Goal: Task Accomplishment & Management: Manage account settings

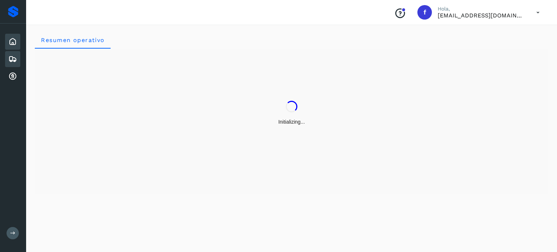
click at [17, 61] on div "Embarques" at bounding box center [12, 59] width 15 height 16
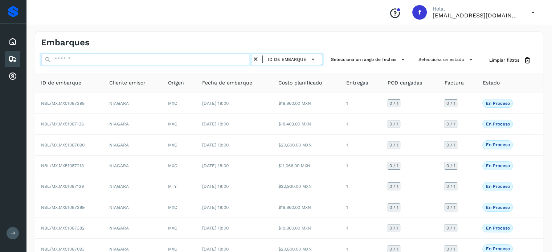
click at [108, 59] on input "text" at bounding box center [146, 60] width 211 height 12
paste input "**********"
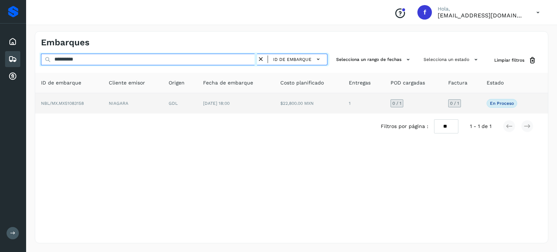
type input "**********"
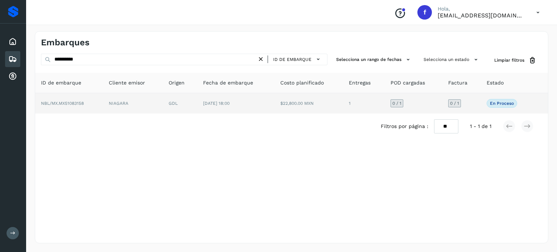
click at [260, 99] on td "[DATE] 18:00" at bounding box center [235, 103] width 77 height 20
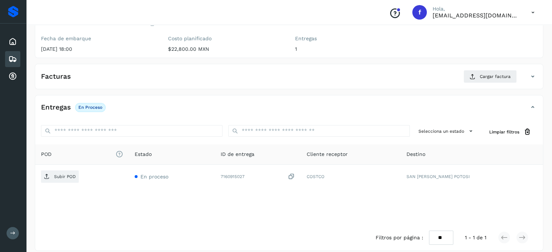
scroll to position [92, 0]
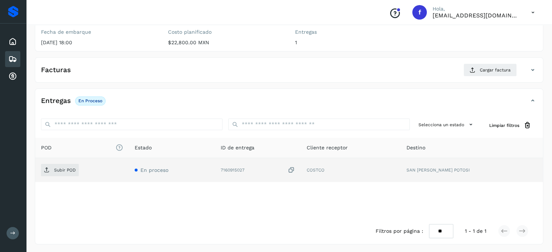
click at [295, 169] on icon at bounding box center [291, 170] width 7 height 8
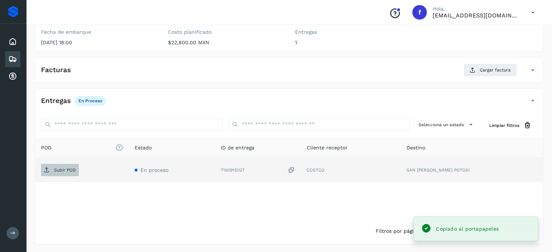
click at [74, 171] on p "Subir POD" at bounding box center [65, 170] width 22 height 5
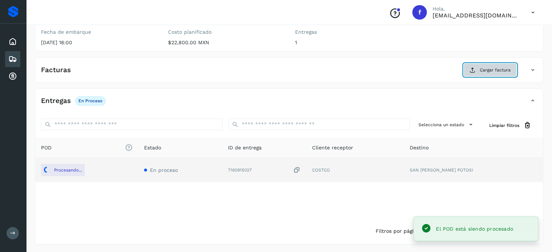
click at [476, 72] on button "Cargar factura" at bounding box center [489, 69] width 53 height 13
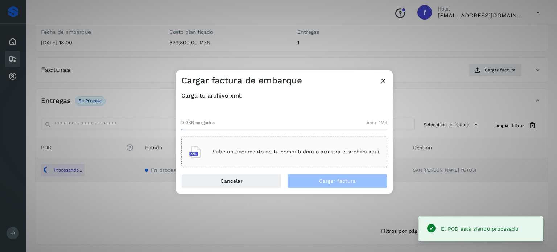
click at [268, 155] on div "Sube un documento de tu computadora o arrastra el archivo aquí" at bounding box center [284, 152] width 190 height 20
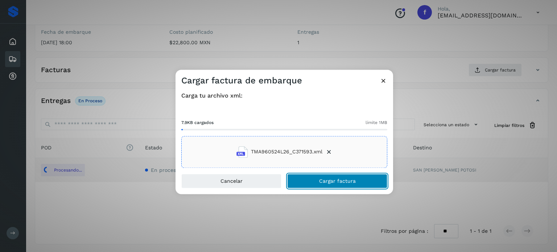
click at [295, 180] on button "Cargar factura" at bounding box center [337, 181] width 100 height 15
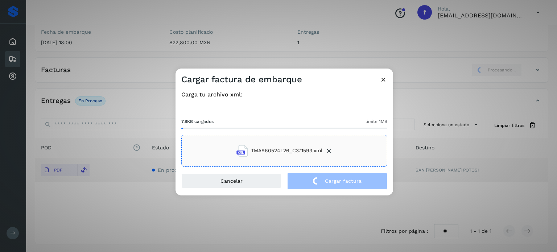
click at [106, 41] on div "Cargar factura de embarque Carga tu archivo xml: 7.9KB cargados límite 1MB TMA9…" at bounding box center [278, 126] width 557 height 252
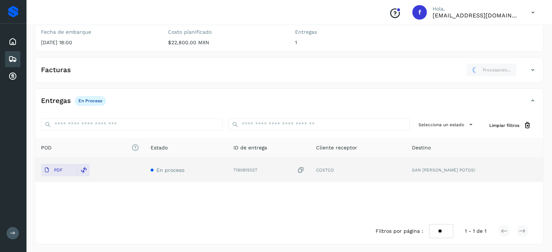
scroll to position [0, 0]
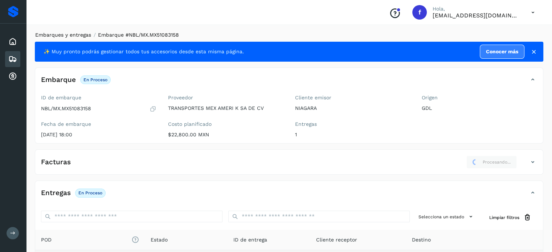
click at [81, 34] on link "Embarques y entregas" at bounding box center [63, 35] width 56 height 6
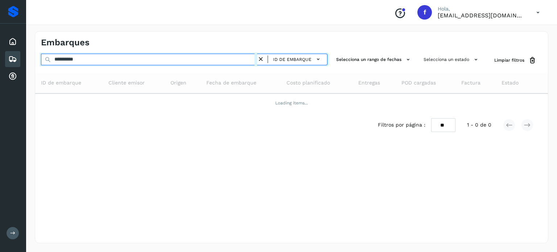
click at [76, 60] on input "**********" at bounding box center [149, 60] width 216 height 12
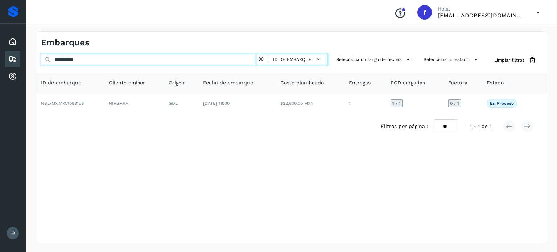
click at [76, 60] on input "**********" at bounding box center [149, 60] width 216 height 12
paste input "text"
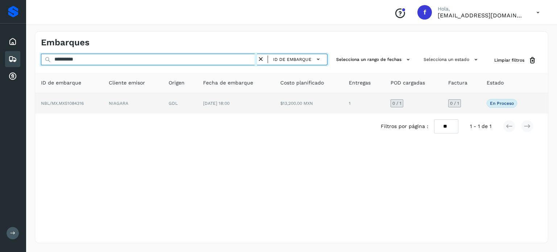
type input "**********"
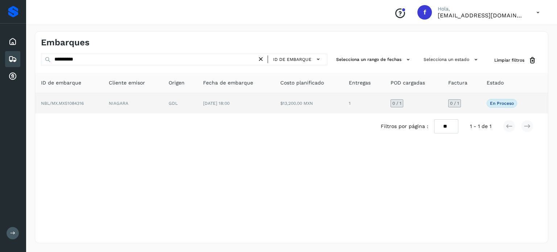
click at [212, 107] on td "[DATE] 18:00" at bounding box center [235, 103] width 77 height 20
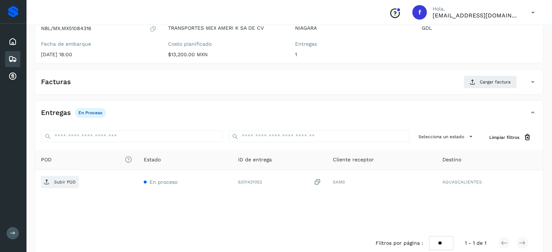
scroll to position [87, 0]
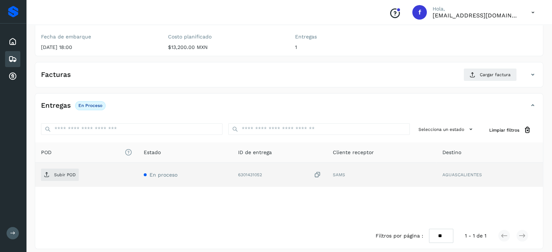
click at [319, 175] on icon at bounding box center [317, 175] width 7 height 8
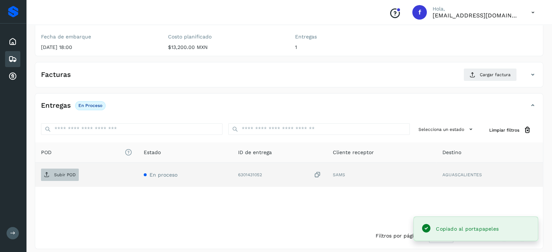
click at [73, 177] on span "Subir POD" at bounding box center [60, 175] width 38 height 12
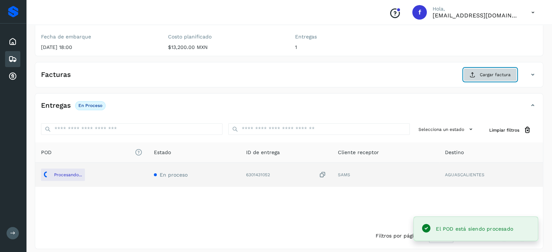
click at [475, 75] on icon at bounding box center [472, 75] width 6 height 6
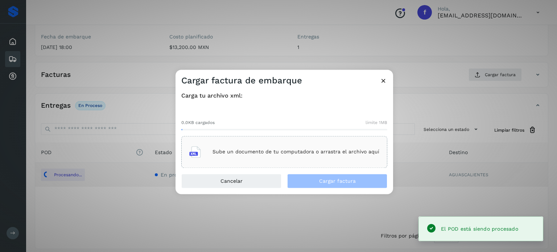
click at [254, 155] on div "Sube un documento de tu computadora o arrastra el archivo aquí" at bounding box center [284, 152] width 190 height 20
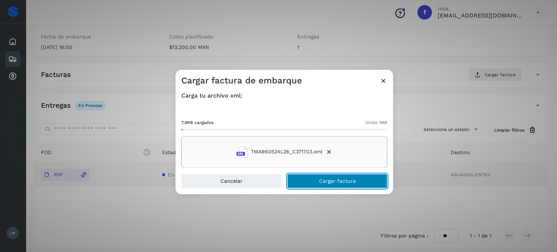
click at [313, 181] on button "Cargar factura" at bounding box center [337, 181] width 100 height 15
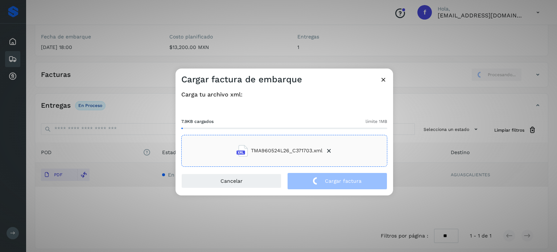
drag, startPoint x: 94, startPoint y: 66, endPoint x: 106, endPoint y: 62, distance: 12.4
click at [96, 65] on div "Cargar factura de embarque Carga tu archivo xml: 7.9KB cargados límite 1MB TMA9…" at bounding box center [278, 126] width 557 height 252
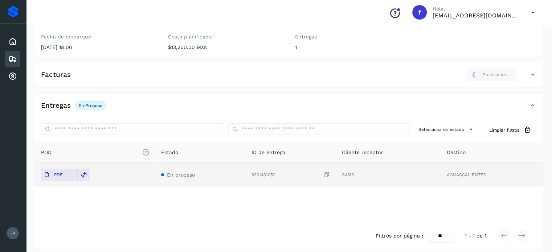
scroll to position [0, 0]
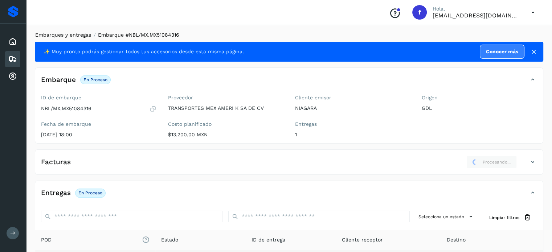
click at [80, 37] on link "Embarques y entregas" at bounding box center [63, 35] width 56 height 6
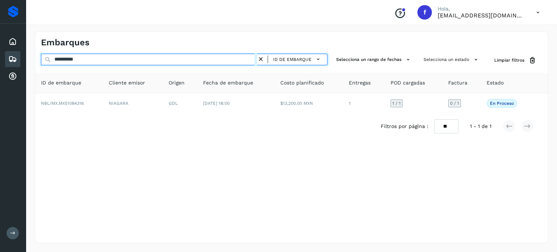
click at [82, 57] on input "**********" at bounding box center [149, 60] width 216 height 12
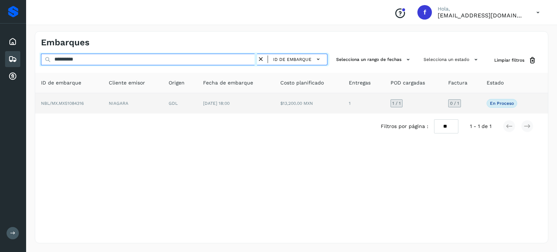
paste input "text"
type input "**********"
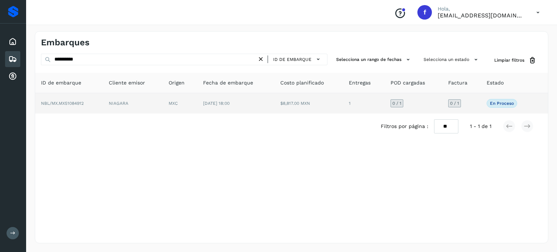
click at [244, 109] on td "[DATE] 18:00" at bounding box center [235, 103] width 77 height 20
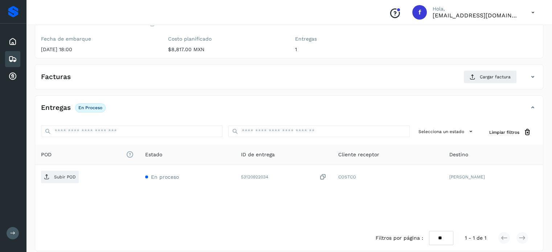
scroll to position [92, 0]
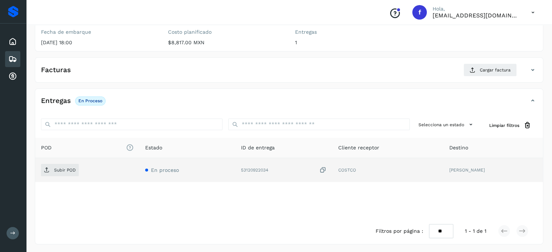
click at [319, 169] on icon at bounding box center [322, 170] width 7 height 8
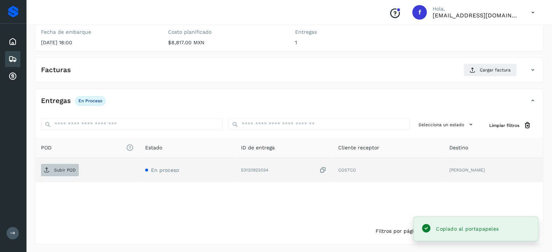
click at [67, 172] on span "Subir POD" at bounding box center [60, 170] width 38 height 12
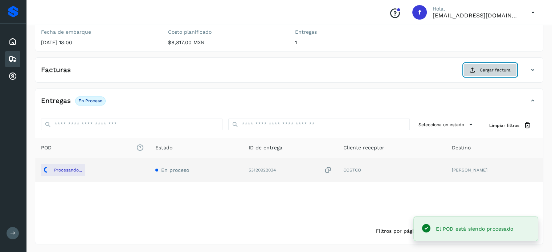
click at [486, 66] on button "Cargar factura" at bounding box center [489, 69] width 53 height 13
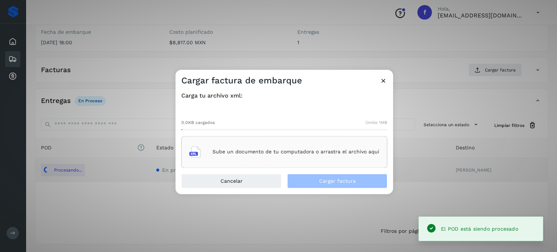
click at [261, 152] on p "Sube un documento de tu computadora o arrastra el archivo aquí" at bounding box center [296, 152] width 167 height 6
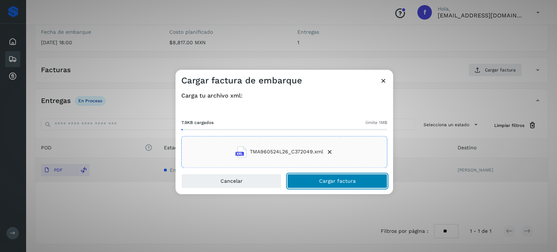
click at [310, 178] on button "Cargar factura" at bounding box center [337, 181] width 100 height 15
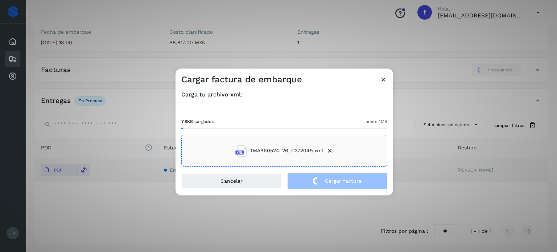
click at [110, 51] on div "Cargar factura de embarque Carga tu archivo xml: 7.9KB cargados límite 1MB TMA9…" at bounding box center [278, 126] width 557 height 252
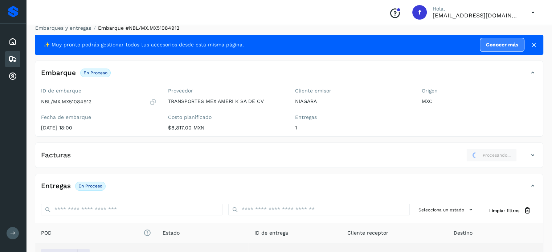
scroll to position [0, 0]
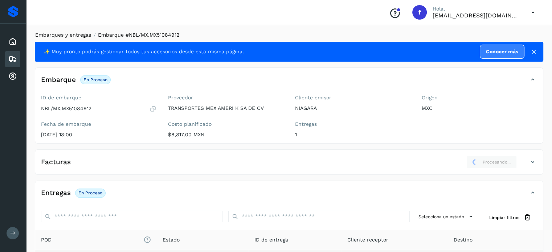
click at [64, 36] on link "Embarques y entregas" at bounding box center [63, 35] width 56 height 6
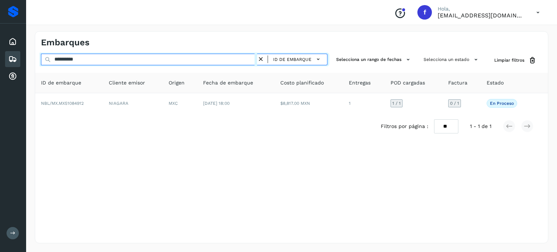
click at [72, 61] on input "**********" at bounding box center [149, 60] width 216 height 12
paste input "text"
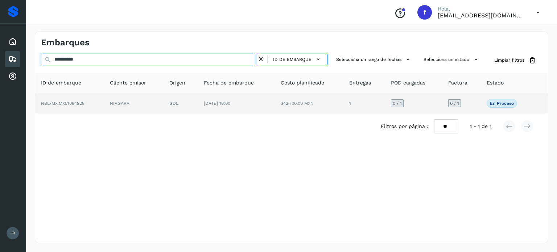
type input "**********"
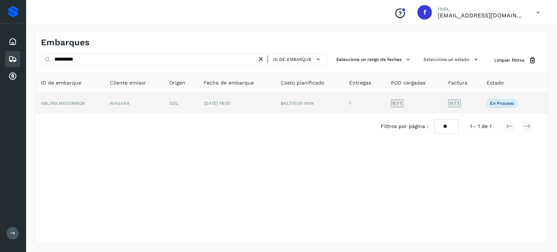
click at [254, 110] on td "[DATE] 18:00" at bounding box center [236, 103] width 77 height 20
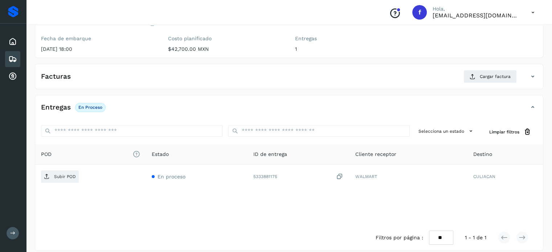
scroll to position [92, 0]
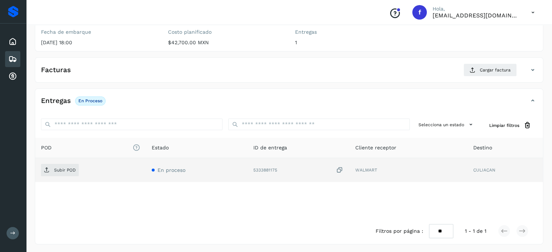
click at [339, 170] on icon at bounding box center [339, 170] width 7 height 8
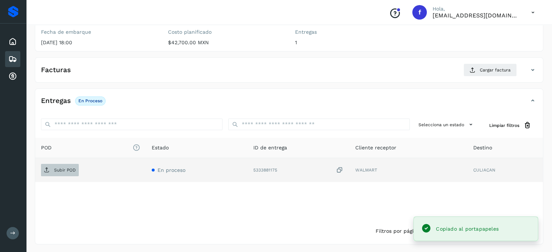
click at [69, 166] on span "Subir POD" at bounding box center [60, 170] width 38 height 12
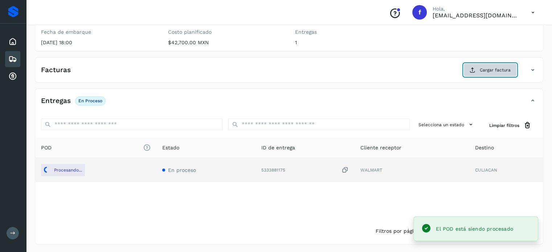
click at [488, 71] on span "Cargar factura" at bounding box center [494, 70] width 31 height 7
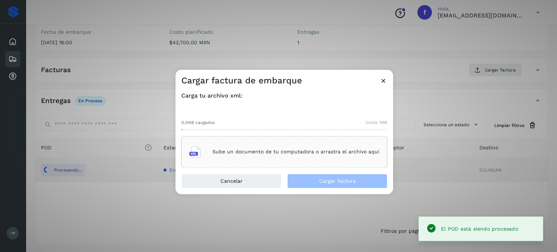
click at [279, 151] on p "Sube un documento de tu computadora o arrastra el archivo aquí" at bounding box center [296, 152] width 167 height 6
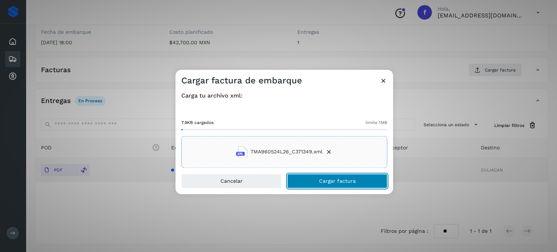
click at [309, 181] on button "Cargar factura" at bounding box center [337, 181] width 100 height 15
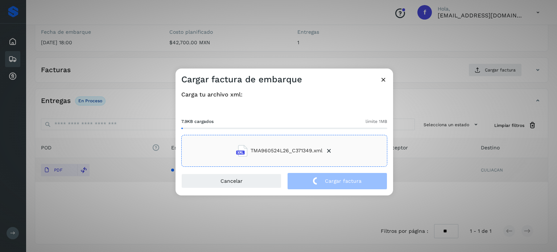
click at [133, 25] on div "Cargar factura de embarque Carga tu archivo xml: 7.9KB cargados límite 1MB TMA9…" at bounding box center [278, 126] width 557 height 252
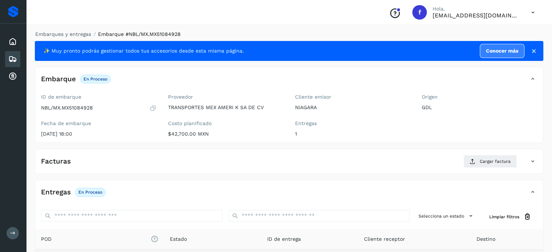
scroll to position [0, 0]
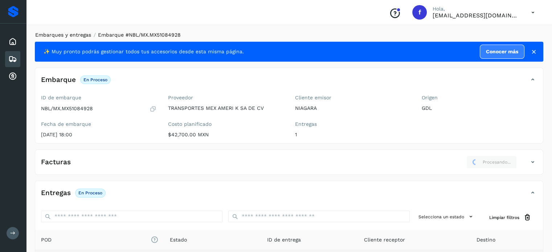
click at [81, 34] on link "Embarques y entregas" at bounding box center [63, 35] width 56 height 6
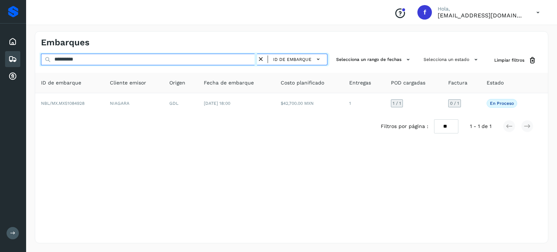
click at [78, 60] on input "**********" at bounding box center [149, 60] width 216 height 12
paste input "text"
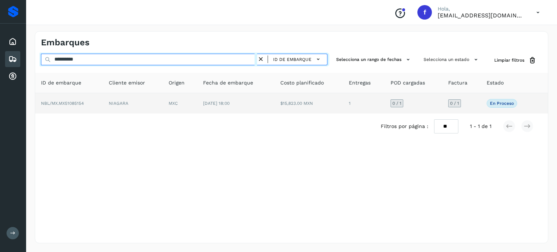
type input "**********"
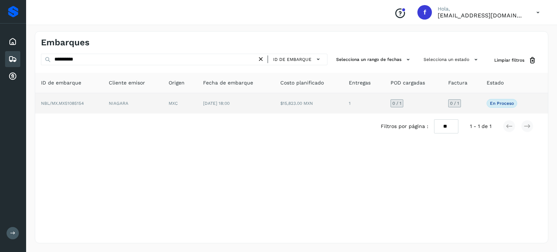
click at [170, 111] on td "MXC" at bounding box center [180, 103] width 34 height 20
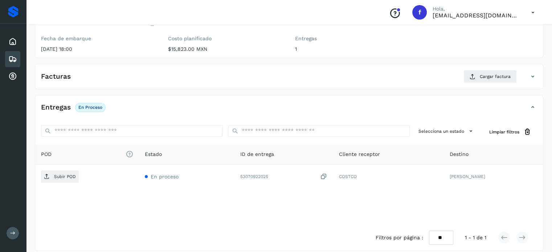
scroll to position [92, 0]
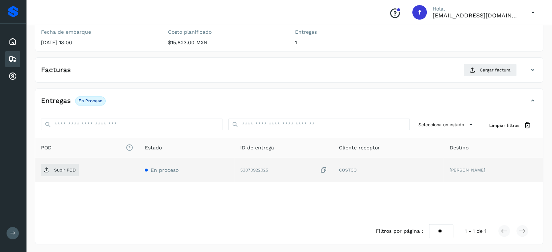
click at [327, 170] on icon at bounding box center [323, 170] width 7 height 8
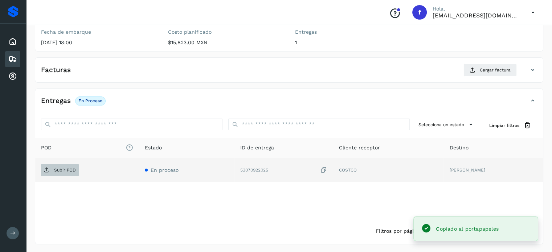
click at [67, 169] on p "Subir POD" at bounding box center [65, 170] width 22 height 5
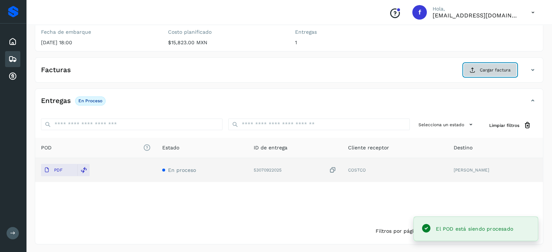
click at [501, 71] on span "Cargar factura" at bounding box center [494, 70] width 31 height 7
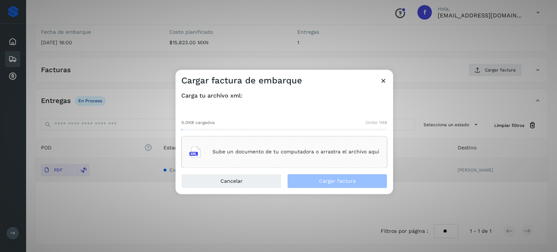
click at [287, 150] on p "Sube un documento de tu computadora o arrastra el archivo aquí" at bounding box center [296, 152] width 167 height 6
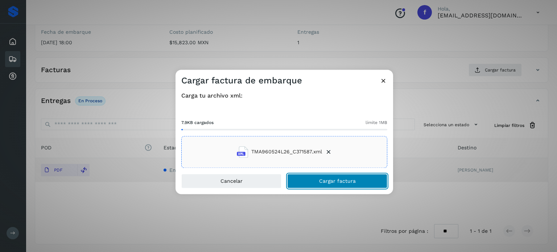
click at [317, 179] on button "Cargar factura" at bounding box center [337, 181] width 100 height 15
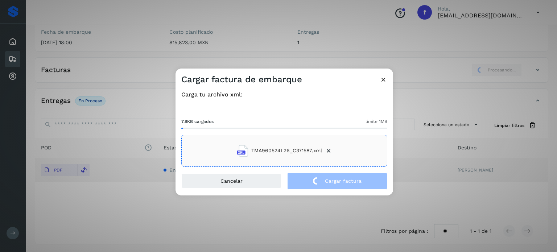
click at [134, 25] on div "Cargar factura de embarque Carga tu archivo xml: 7.9KB cargados límite 1MB TMA9…" at bounding box center [278, 126] width 557 height 252
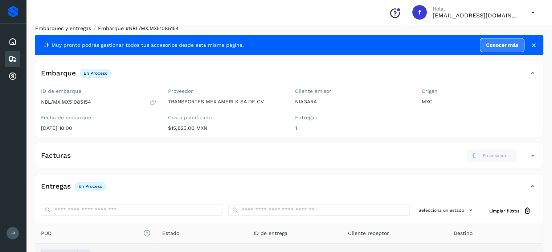
scroll to position [0, 0]
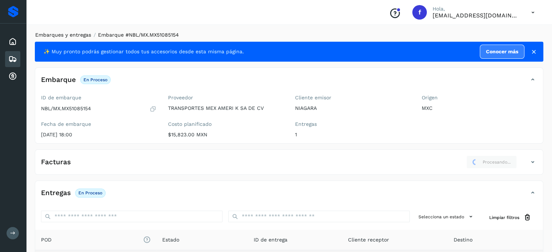
click at [76, 34] on link "Embarques y entregas" at bounding box center [63, 35] width 56 height 6
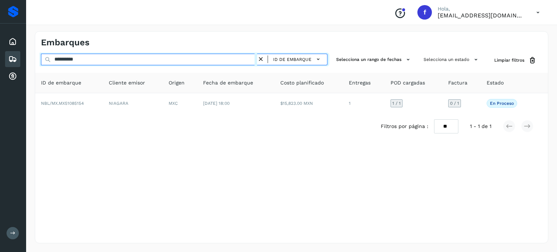
click at [73, 60] on input "**********" at bounding box center [149, 60] width 216 height 12
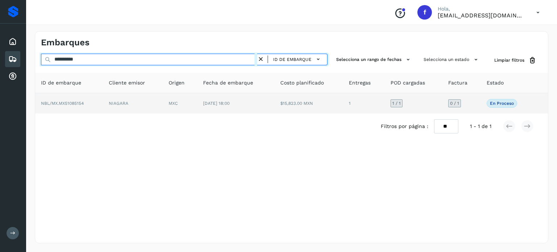
paste input "text"
type input "**********"
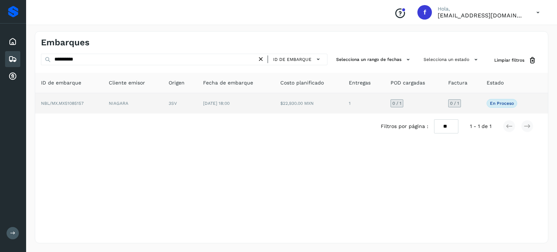
click at [219, 104] on span "[DATE] 18:00" at bounding box center [216, 103] width 26 height 5
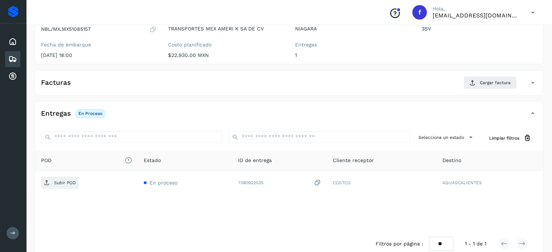
scroll to position [87, 0]
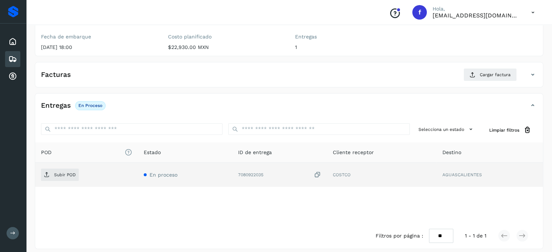
click at [320, 175] on icon at bounding box center [317, 175] width 7 height 8
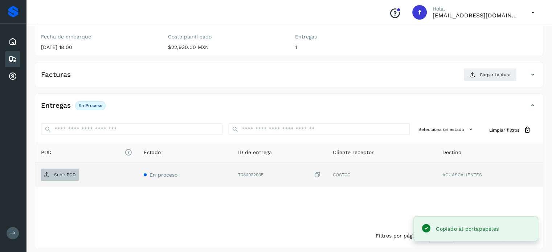
click at [51, 176] on span "Subir POD" at bounding box center [60, 175] width 38 height 12
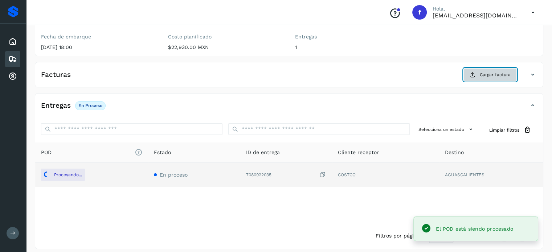
click at [497, 71] on span "Cargar factura" at bounding box center [494, 74] width 31 height 7
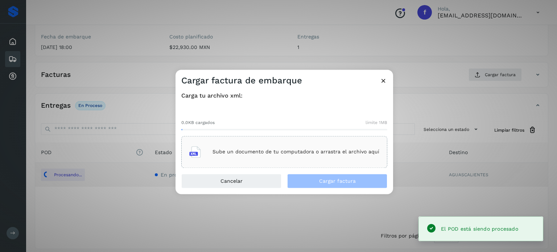
click at [281, 144] on div "Sube un documento de tu computadora o arrastra el archivo aquí" at bounding box center [284, 152] width 190 height 20
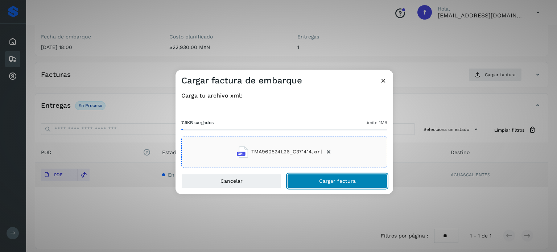
click at [308, 180] on button "Cargar factura" at bounding box center [337, 181] width 100 height 15
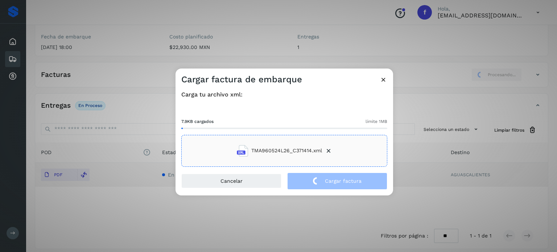
click at [148, 53] on div "Cargar factura de embarque Carga tu archivo xml: 7.9KB cargados límite 1MB TMA9…" at bounding box center [278, 126] width 557 height 252
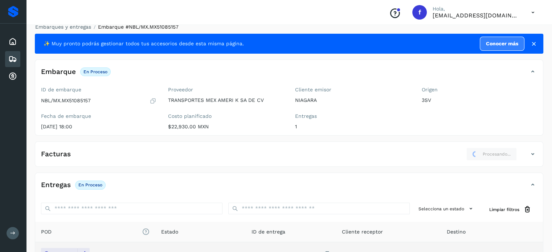
scroll to position [0, 0]
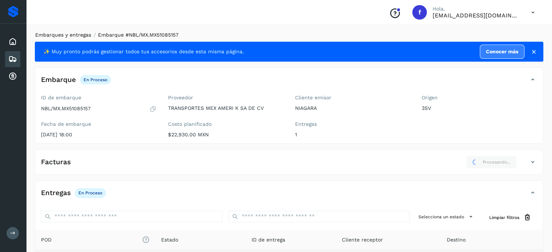
click at [71, 34] on link "Embarques y entregas" at bounding box center [63, 35] width 56 height 6
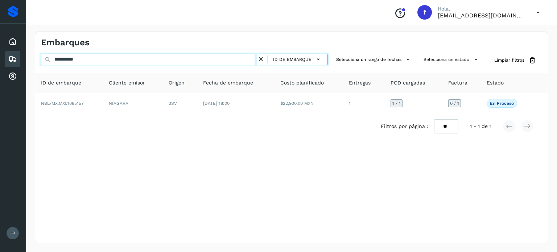
click at [73, 55] on input "**********" at bounding box center [149, 60] width 216 height 12
paste input "text"
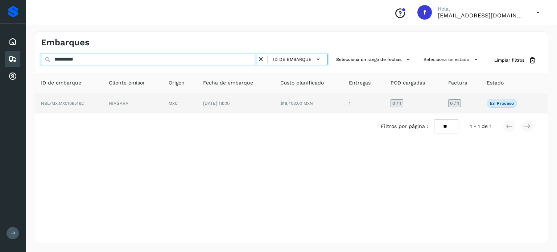
type input "**********"
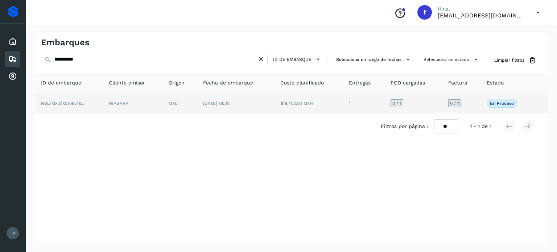
click at [197, 103] on td "MXC" at bounding box center [180, 103] width 34 height 20
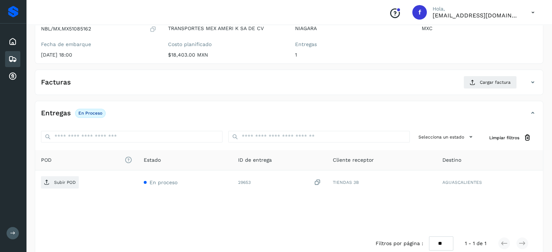
scroll to position [92, 0]
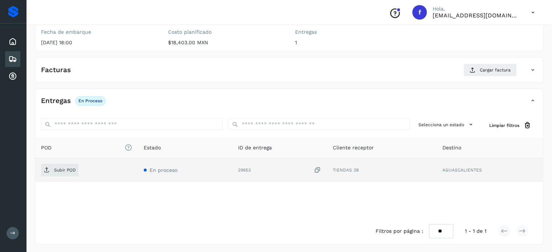
click at [317, 170] on icon at bounding box center [317, 170] width 7 height 8
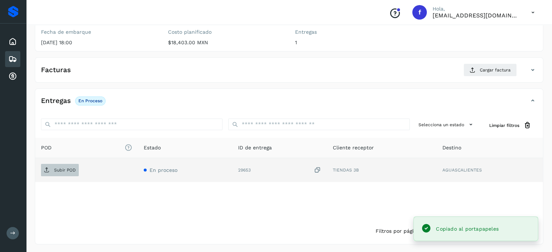
click at [63, 169] on p "Subir POD" at bounding box center [65, 170] width 22 height 5
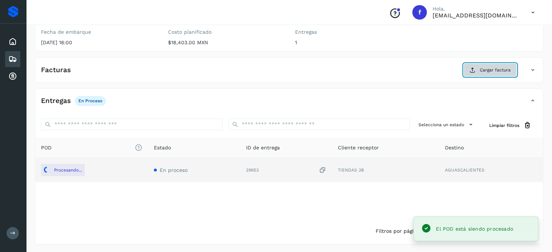
click at [482, 71] on span "Cargar factura" at bounding box center [494, 70] width 31 height 7
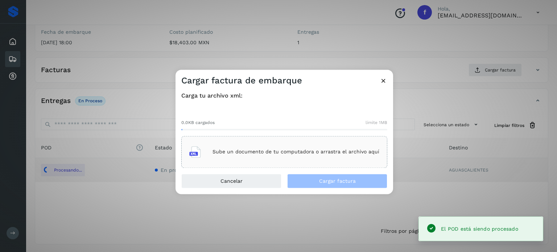
click at [251, 153] on p "Sube un documento de tu computadora o arrastra el archivo aquí" at bounding box center [296, 152] width 167 height 6
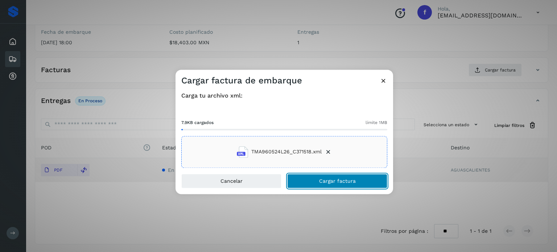
click at [315, 181] on button "Cargar factura" at bounding box center [337, 181] width 100 height 15
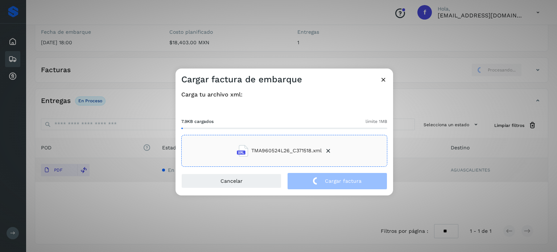
click at [133, 39] on div "Cargar factura de embarque Carga tu archivo xml: 7.9KB cargados límite 1MB TMA9…" at bounding box center [278, 126] width 557 height 252
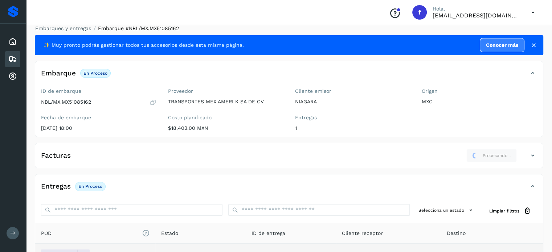
scroll to position [0, 0]
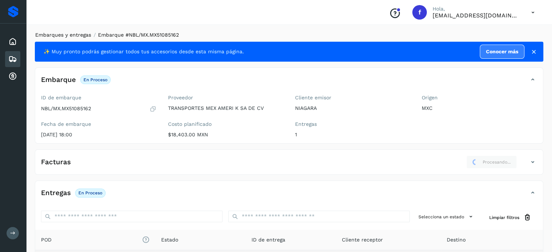
click at [81, 37] on link "Embarques y entregas" at bounding box center [63, 35] width 56 height 6
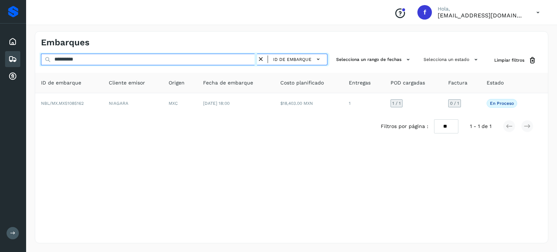
click at [80, 58] on input "**********" at bounding box center [149, 60] width 216 height 12
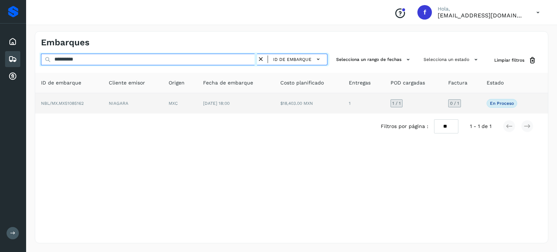
paste input "text"
type input "**********"
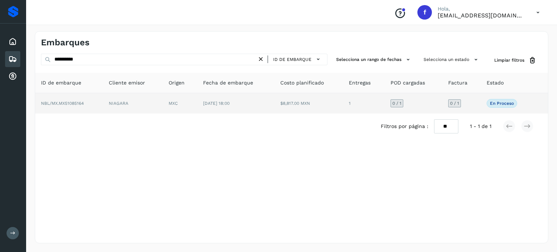
click at [259, 106] on td "[DATE] 18:00" at bounding box center [235, 103] width 77 height 20
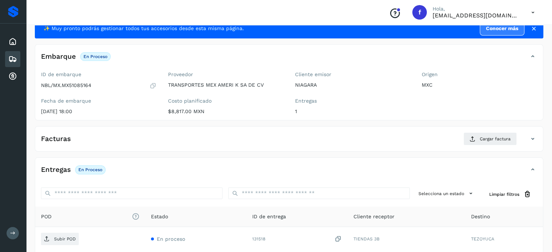
scroll to position [92, 0]
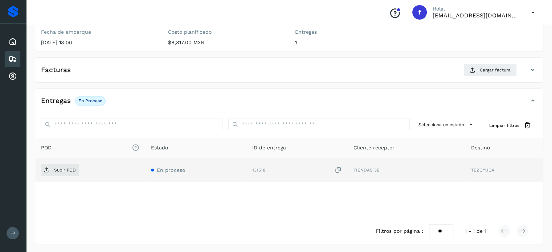
drag, startPoint x: 339, startPoint y: 170, endPoint x: 331, endPoint y: 169, distance: 7.7
click at [339, 170] on icon at bounding box center [337, 170] width 7 height 8
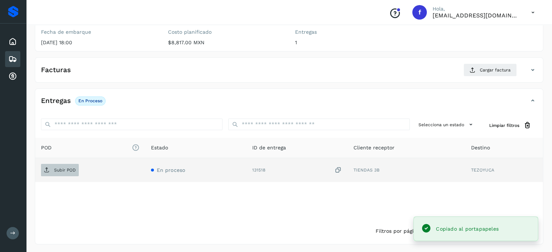
click at [70, 173] on span "Subir POD" at bounding box center [60, 170] width 38 height 12
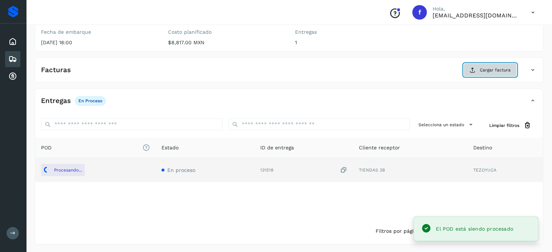
click at [489, 67] on span "Cargar factura" at bounding box center [494, 70] width 31 height 7
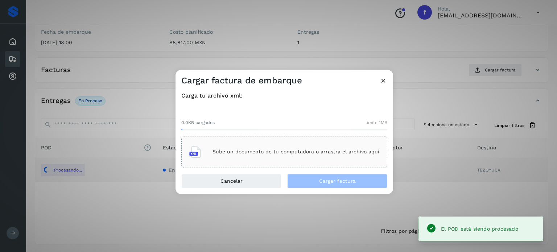
click at [279, 152] on p "Sube un documento de tu computadora o arrastra el archivo aquí" at bounding box center [296, 152] width 167 height 6
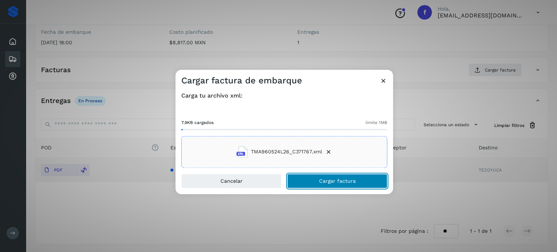
click at [309, 177] on button "Cargar factura" at bounding box center [337, 181] width 100 height 15
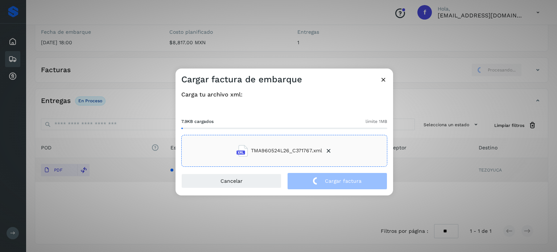
click at [109, 53] on div "Cargar factura de embarque Carga tu archivo xml: 7.9KB cargados límite 1MB TMA9…" at bounding box center [278, 126] width 557 height 252
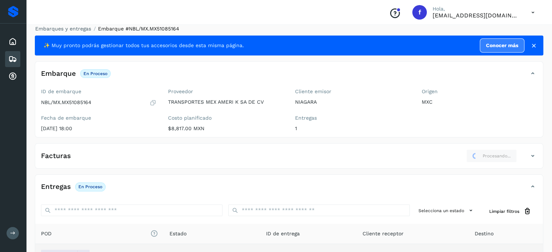
scroll to position [0, 0]
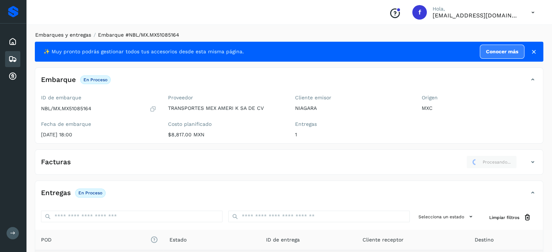
click at [70, 32] on link "Embarques y entregas" at bounding box center [63, 35] width 56 height 6
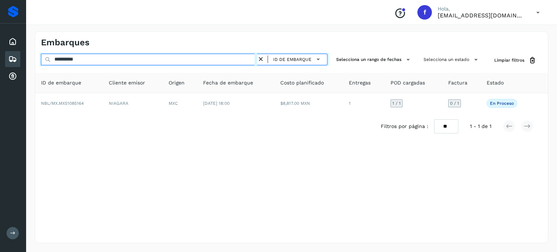
click at [75, 59] on input "**********" at bounding box center [149, 60] width 216 height 12
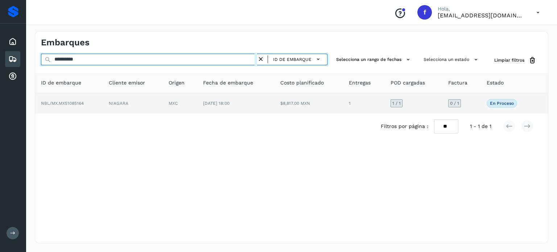
paste input "text"
type input "**********"
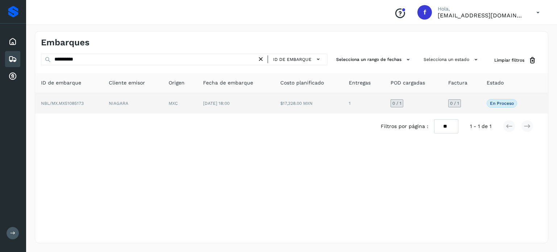
click at [287, 108] on td "$17,328.00 MXN" at bounding box center [309, 103] width 69 height 20
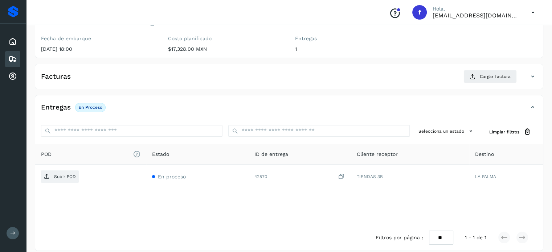
scroll to position [92, 0]
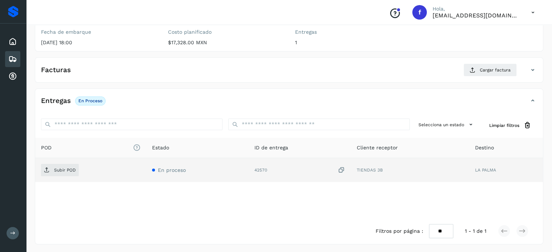
click at [343, 168] on icon at bounding box center [341, 170] width 7 height 8
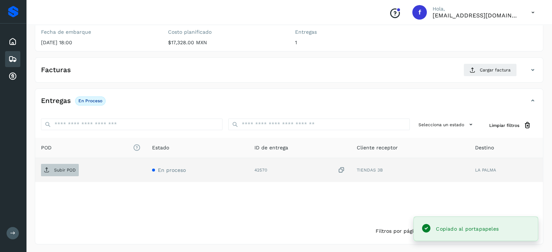
click at [74, 172] on span "Subir POD" at bounding box center [60, 170] width 38 height 12
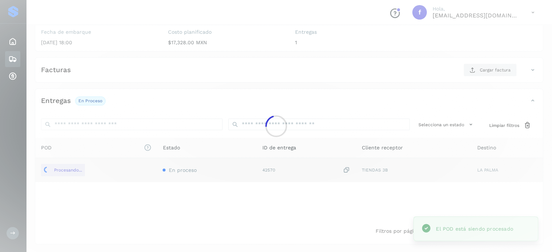
click at [500, 69] on div at bounding box center [276, 126] width 552 height 252
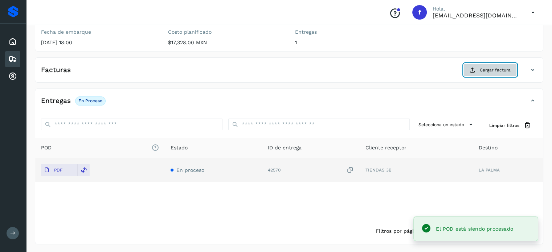
click at [484, 71] on span "Cargar factura" at bounding box center [494, 70] width 31 height 7
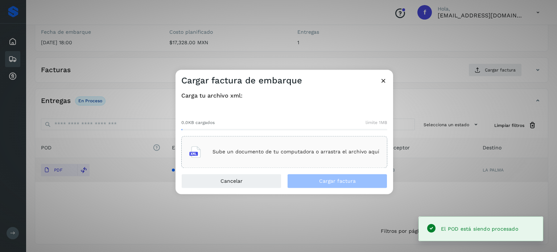
click at [247, 151] on p "Sube un documento de tu computadora o arrastra el archivo aquí" at bounding box center [296, 152] width 167 height 6
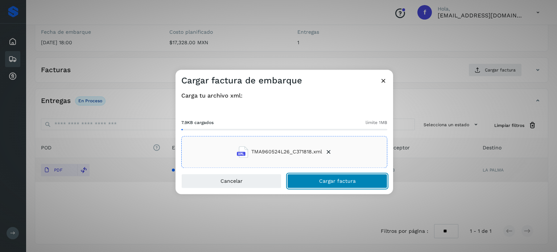
click at [308, 182] on button "Cargar factura" at bounding box center [337, 181] width 100 height 15
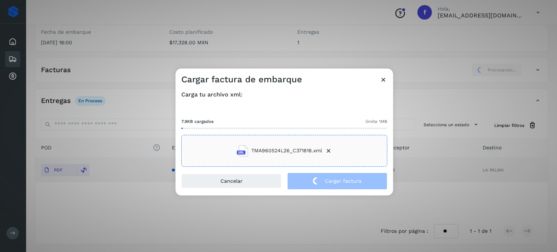
click at [155, 36] on div "Cargar factura de embarque Carga tu archivo xml: 7.9KB cargados límite 1MB TMA9…" at bounding box center [278, 126] width 557 height 252
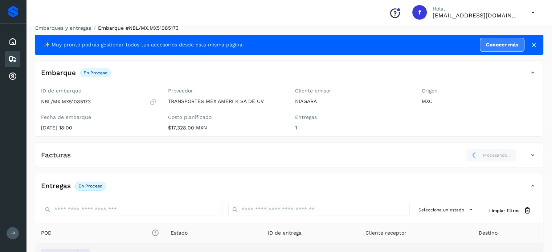
scroll to position [0, 0]
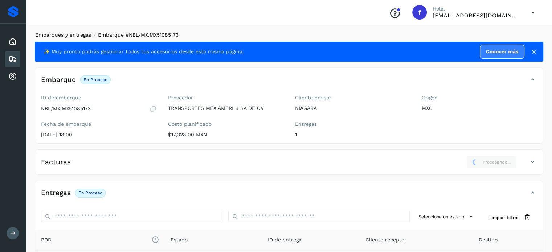
click at [81, 36] on link "Embarques y entregas" at bounding box center [63, 35] width 56 height 6
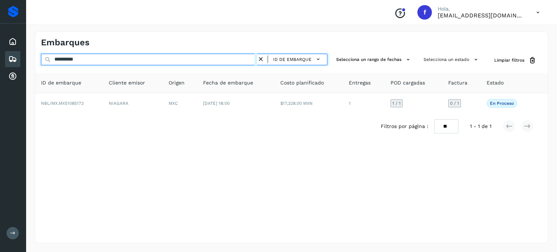
click at [74, 58] on input "**********" at bounding box center [149, 60] width 216 height 12
paste input "text"
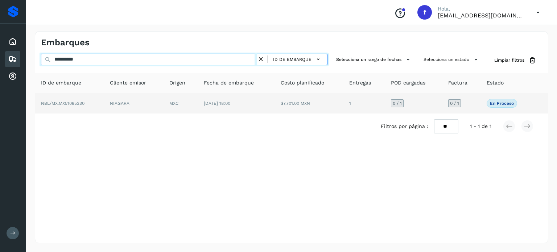
type input "**********"
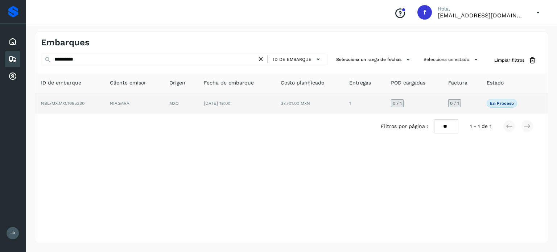
click at [228, 101] on span "[DATE] 18:00" at bounding box center [217, 103] width 26 height 5
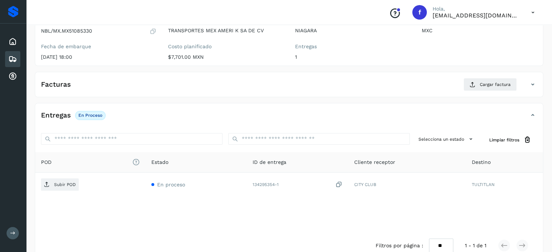
scroll to position [92, 0]
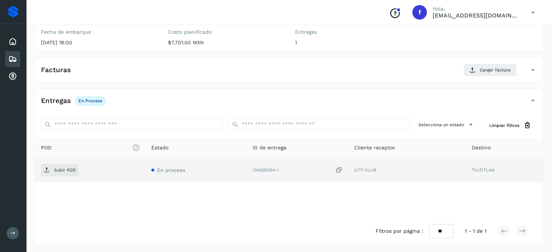
click at [338, 171] on icon at bounding box center [338, 170] width 7 height 8
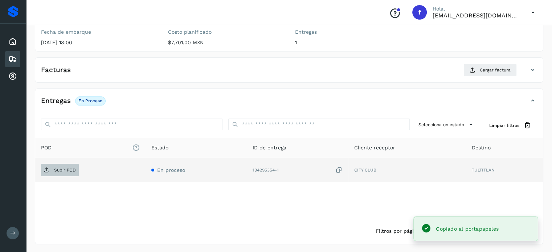
click at [61, 170] on p "Subir POD" at bounding box center [65, 170] width 22 height 5
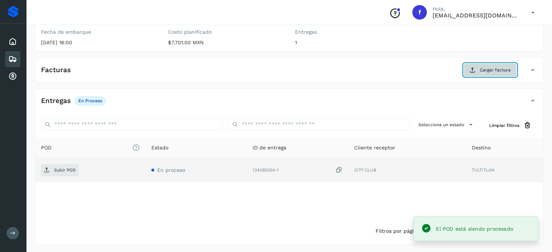
click at [490, 68] on span "Cargar factura" at bounding box center [494, 70] width 31 height 7
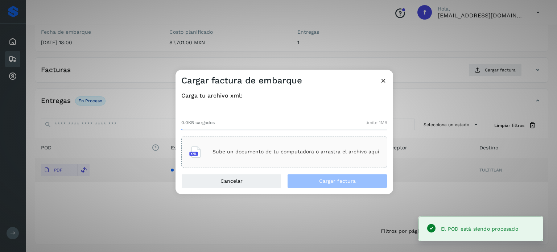
click at [256, 141] on div "Sube un documento de tu computadora o arrastra el archivo aquí" at bounding box center [284, 152] width 206 height 32
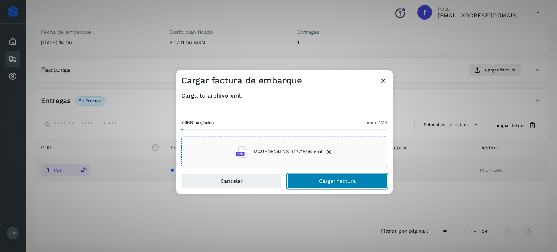
click at [314, 178] on button "Cargar factura" at bounding box center [337, 181] width 100 height 15
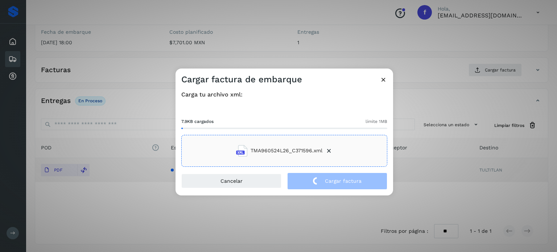
click at [149, 35] on div "Cargar factura de embarque Carga tu archivo xml: 7.9KB cargados límite 1MB TMA9…" at bounding box center [278, 126] width 557 height 252
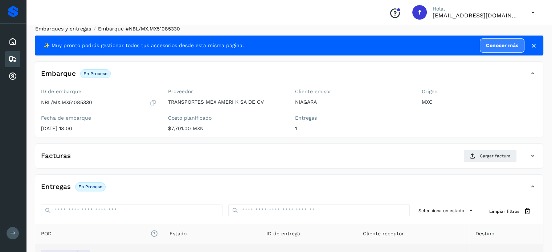
scroll to position [0, 0]
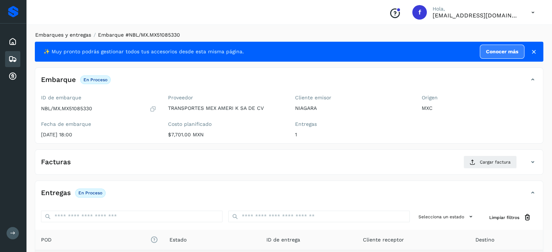
click at [54, 35] on link "Embarques y entregas" at bounding box center [63, 35] width 56 height 6
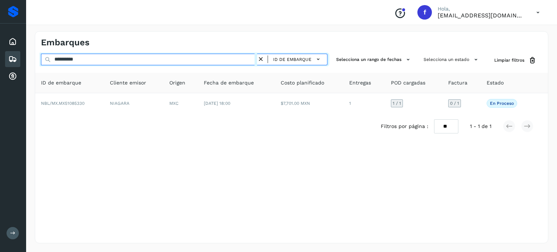
click at [72, 59] on input "**********" at bounding box center [149, 60] width 216 height 12
paste input "**********"
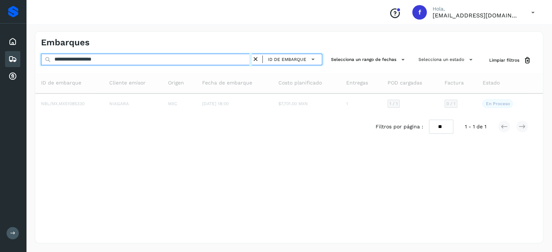
drag, startPoint x: 103, startPoint y: 61, endPoint x: 2, endPoint y: 60, distance: 100.8
click at [0, 61] on div "**********" at bounding box center [276, 126] width 552 height 252
paste input "text"
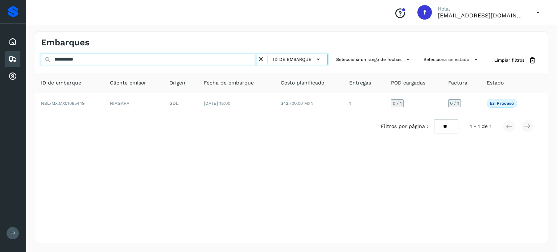
type input "**********"
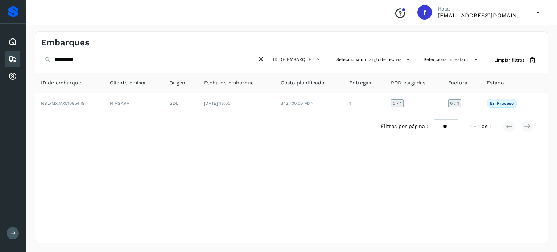
click at [260, 103] on td "[DATE] 18:00" at bounding box center [236, 103] width 77 height 20
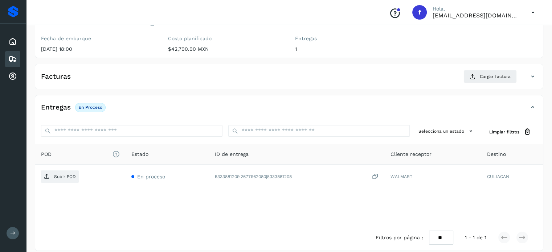
scroll to position [92, 0]
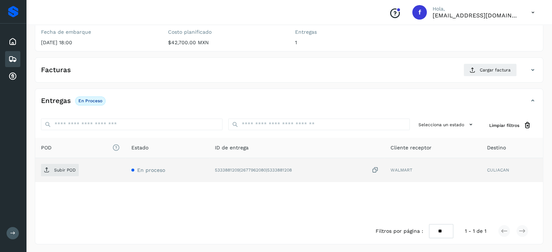
click at [375, 171] on icon at bounding box center [374, 170] width 7 height 8
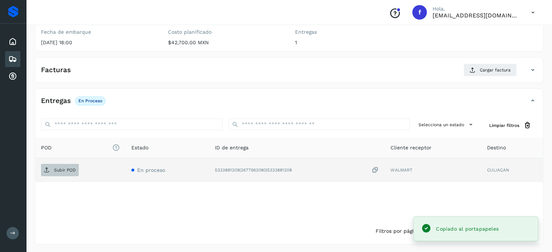
click at [73, 172] on span "Subir POD" at bounding box center [60, 170] width 38 height 12
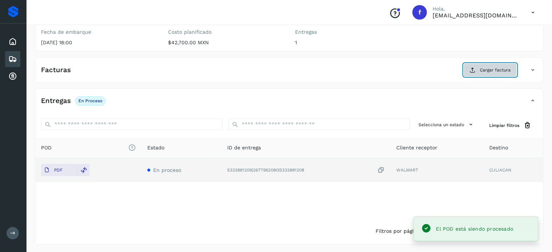
click at [474, 70] on icon at bounding box center [472, 70] width 6 height 6
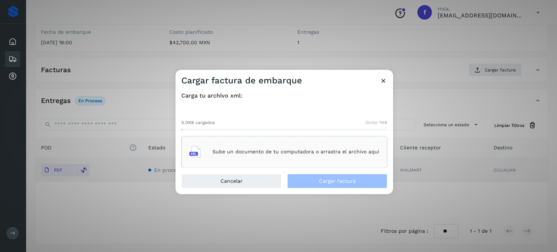
click at [286, 154] on p "Sube un documento de tu computadora o arrastra el archivo aquí" at bounding box center [296, 152] width 167 height 6
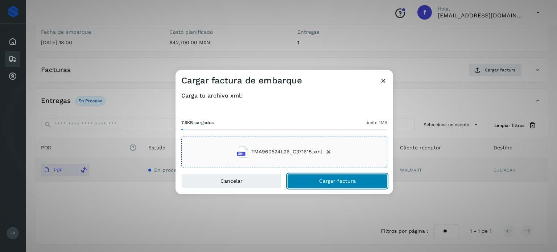
click at [310, 179] on button "Cargar factura" at bounding box center [337, 181] width 100 height 15
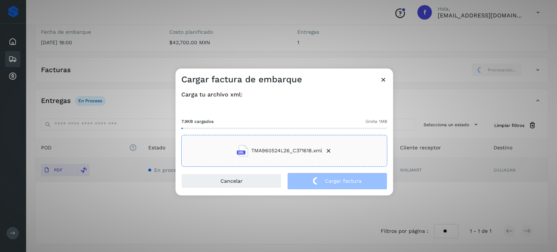
click at [110, 32] on div "Cargar factura de embarque Carga tu archivo xml: 7.9KB cargados límite 1MB TMA9…" at bounding box center [278, 126] width 557 height 252
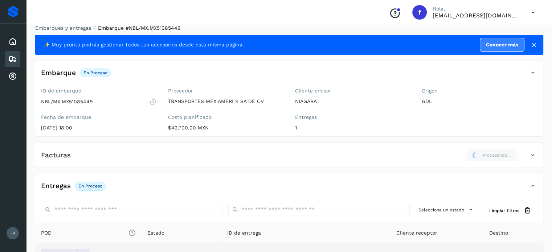
scroll to position [0, 0]
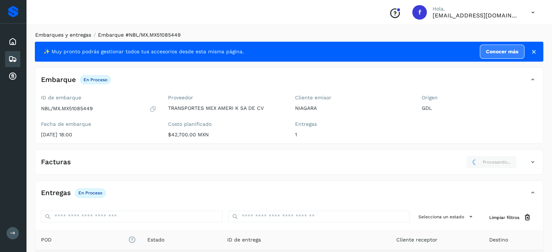
click at [85, 34] on link "Embarques y entregas" at bounding box center [63, 35] width 56 height 6
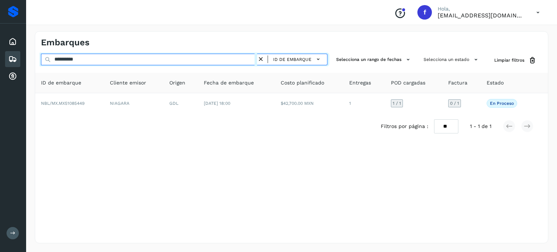
click at [82, 59] on input "**********" at bounding box center [149, 60] width 216 height 12
paste input "text"
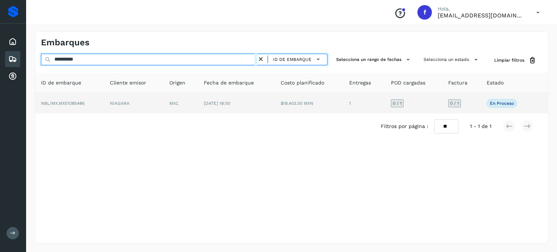
type input "**********"
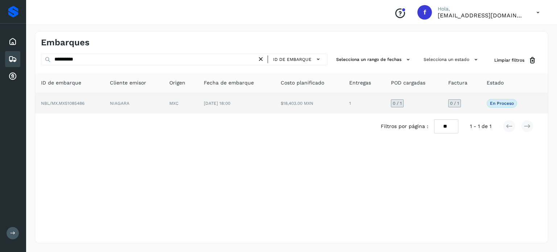
click at [287, 106] on td "$18,403.00 MXN" at bounding box center [309, 103] width 69 height 20
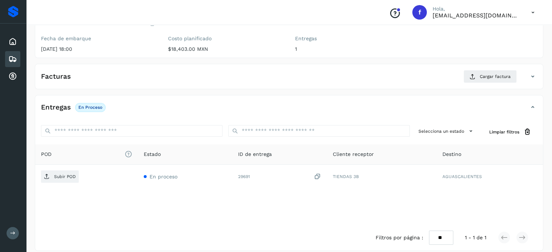
scroll to position [92, 0]
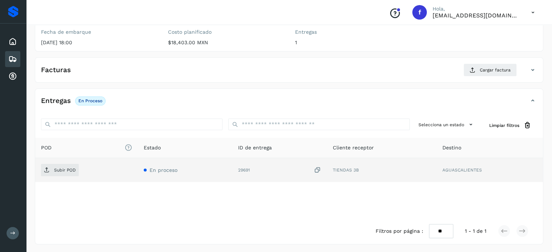
click at [318, 170] on icon at bounding box center [317, 170] width 7 height 8
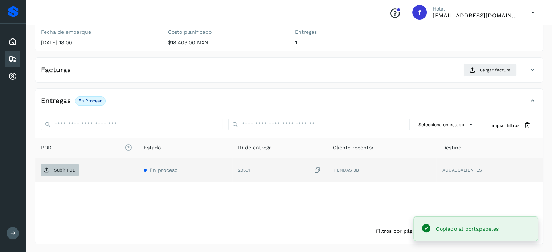
click at [54, 171] on p "Subir POD" at bounding box center [65, 170] width 22 height 5
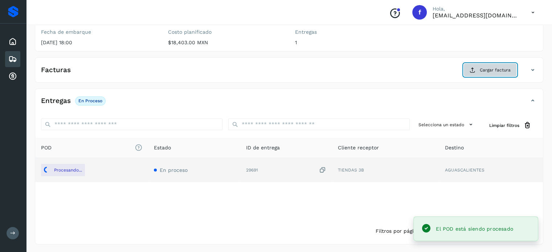
click at [481, 72] on span "Cargar factura" at bounding box center [494, 70] width 31 height 7
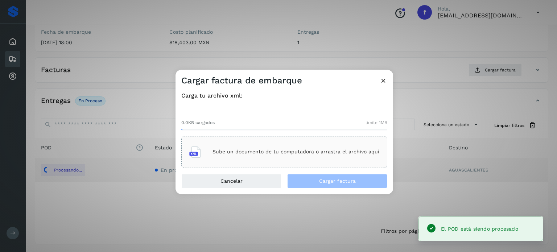
click at [234, 145] on div "Sube un documento de tu computadora o arrastra el archivo aquí" at bounding box center [284, 152] width 190 height 20
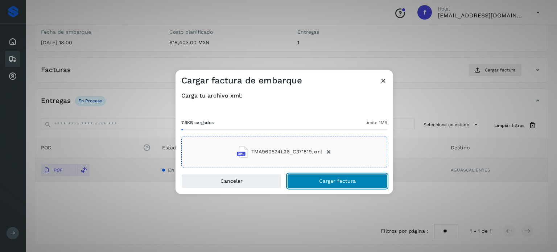
click at [309, 180] on button "Cargar factura" at bounding box center [337, 181] width 100 height 15
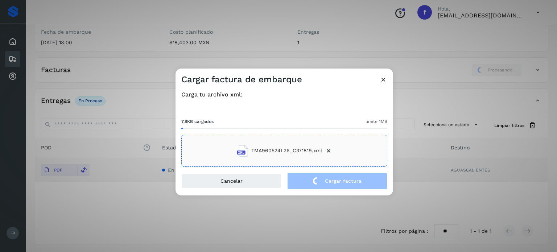
click at [109, 46] on div "Cargar factura de embarque Carga tu archivo xml: 7.9KB cargados límite 1MB TMA9…" at bounding box center [278, 126] width 557 height 252
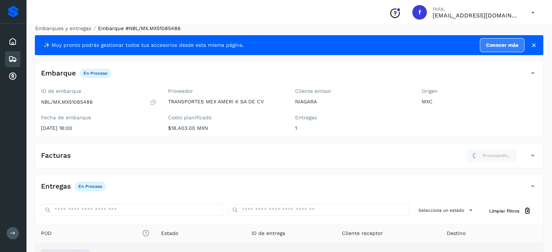
scroll to position [0, 0]
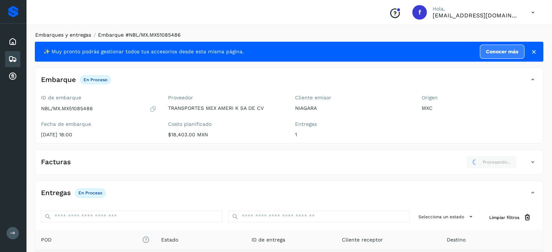
click at [63, 32] on link "Embarques y entregas" at bounding box center [63, 35] width 56 height 6
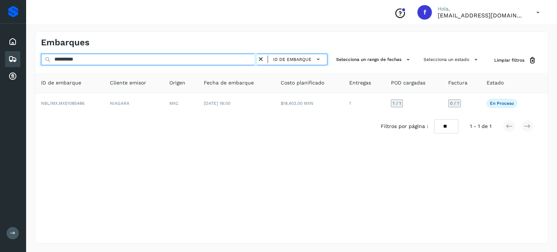
click at [70, 60] on input "**********" at bounding box center [149, 60] width 216 height 12
paste input "**********"
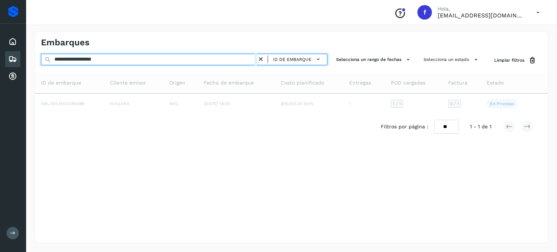
drag, startPoint x: 126, startPoint y: 61, endPoint x: 0, endPoint y: 63, distance: 126.3
click at [0, 63] on div "**********" at bounding box center [278, 126] width 557 height 252
paste input "text"
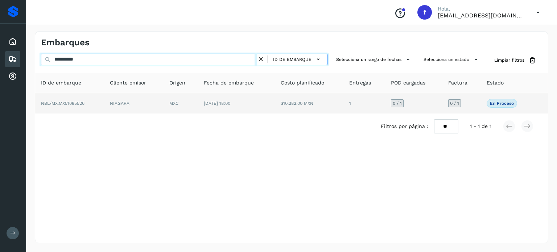
type input "**********"
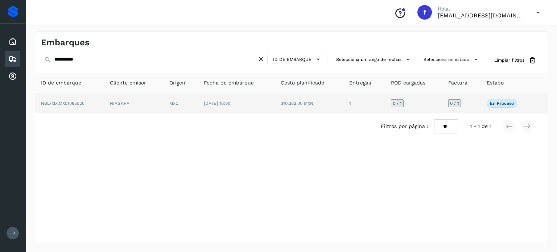
click at [184, 106] on td "MXC" at bounding box center [181, 103] width 34 height 20
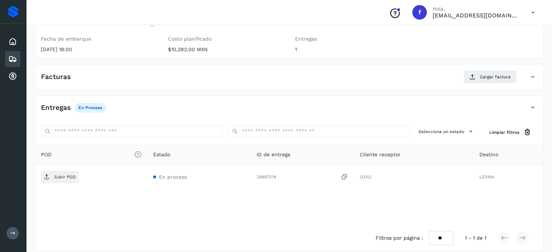
scroll to position [92, 0]
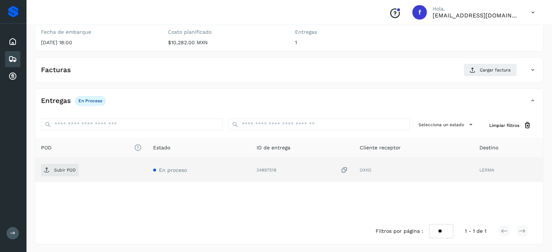
click at [345, 169] on icon at bounding box center [344, 170] width 7 height 8
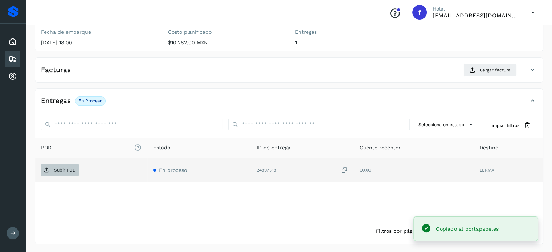
click at [70, 172] on span "Subir POD" at bounding box center [60, 170] width 38 height 12
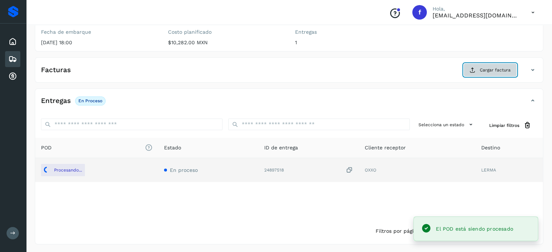
click at [482, 71] on span "Cargar factura" at bounding box center [494, 70] width 31 height 7
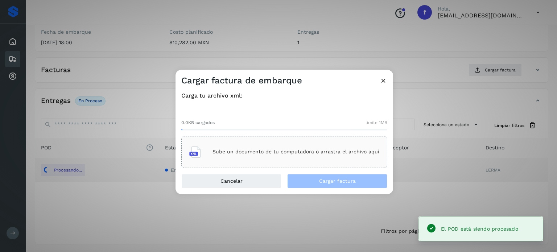
click at [295, 152] on p "Sube un documento de tu computadora o arrastra el archivo aquí" at bounding box center [296, 152] width 167 height 6
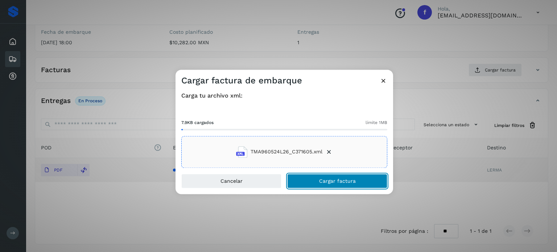
click at [330, 181] on span "Cargar factura" at bounding box center [337, 180] width 37 height 5
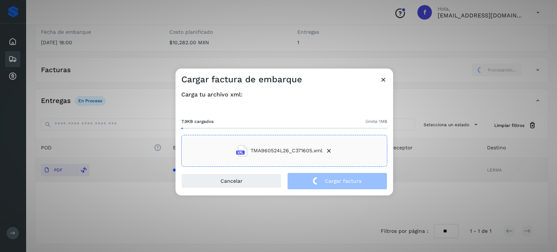
click at [137, 40] on div "Cargar factura de embarque Carga tu archivo xml: 7.9KB cargados límite 1MB TMA9…" at bounding box center [278, 126] width 557 height 252
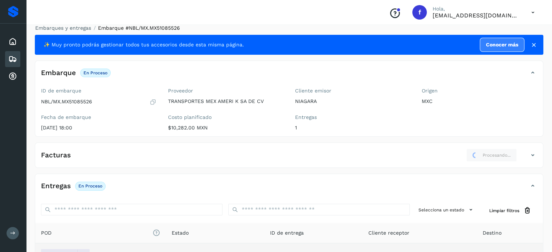
scroll to position [0, 0]
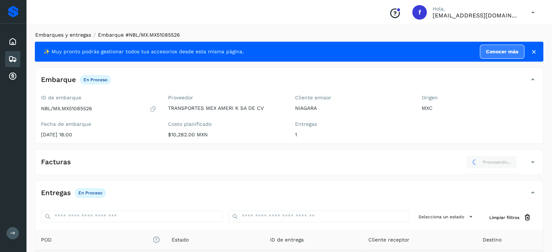
click at [67, 36] on link "Embarques y entregas" at bounding box center [63, 35] width 56 height 6
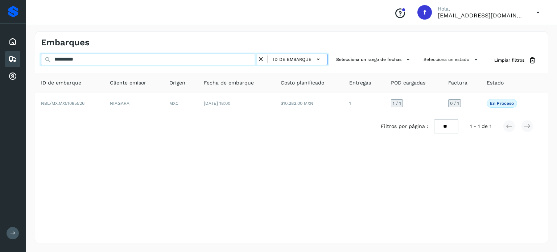
click at [77, 61] on input "**********" at bounding box center [149, 60] width 216 height 12
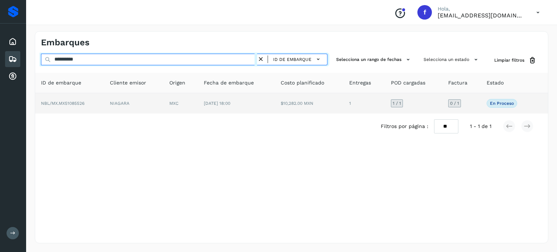
paste input "text"
type input "**********"
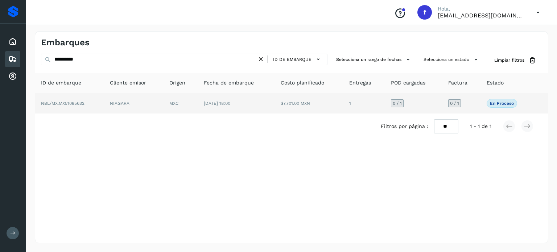
click at [248, 110] on td "[DATE] 18:00" at bounding box center [236, 103] width 77 height 20
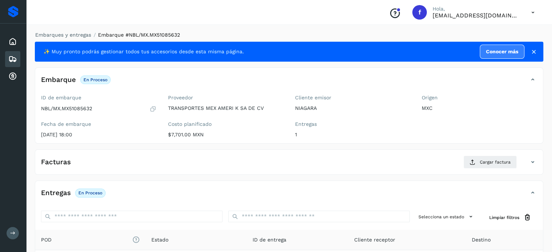
scroll to position [87, 0]
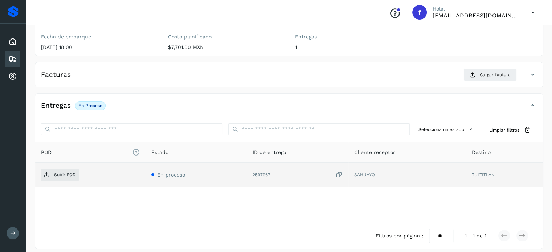
click at [337, 174] on icon at bounding box center [338, 175] width 7 height 8
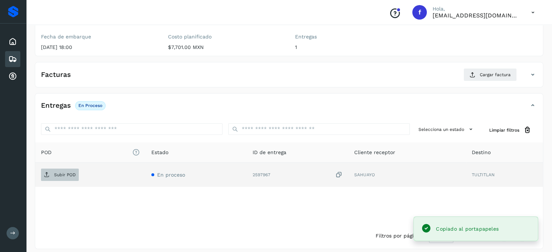
click at [52, 173] on span "Subir POD" at bounding box center [60, 175] width 38 height 12
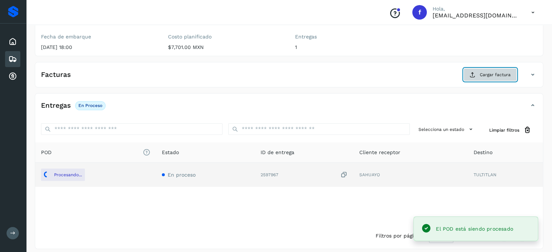
click at [490, 75] on span "Cargar factura" at bounding box center [494, 74] width 31 height 7
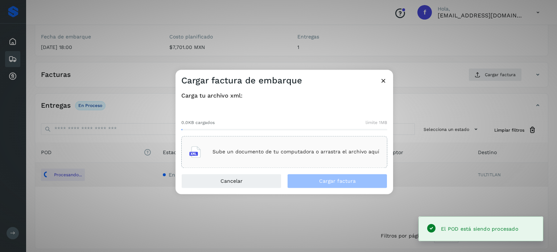
click at [265, 147] on div "Sube un documento de tu computadora o arrastra el archivo aquí" at bounding box center [284, 152] width 190 height 20
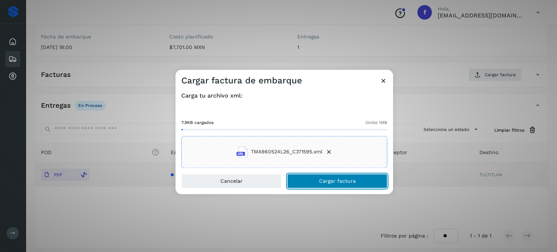
click at [309, 185] on button "Cargar factura" at bounding box center [337, 181] width 100 height 15
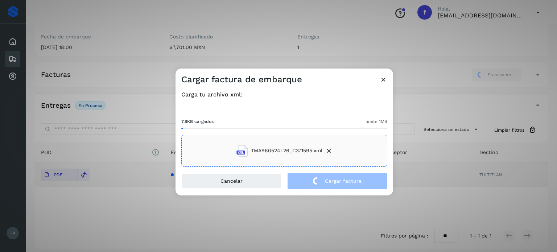
click at [93, 45] on div "Cargar factura de embarque Carga tu archivo xml: 7.9KB cargados límite 1MB TMA9…" at bounding box center [278, 126] width 557 height 252
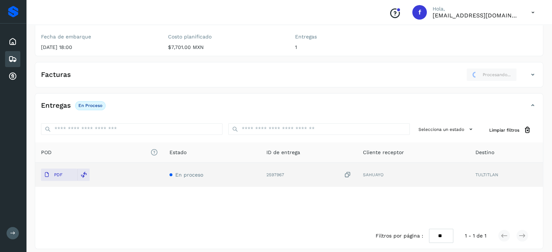
scroll to position [0, 0]
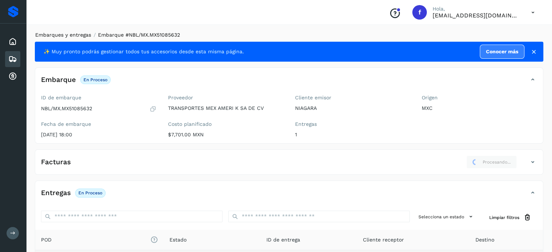
click at [73, 37] on link "Embarques y entregas" at bounding box center [63, 35] width 56 height 6
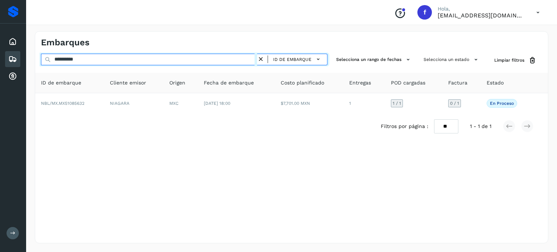
click at [77, 58] on input "**********" at bounding box center [149, 60] width 216 height 12
paste input "*********"
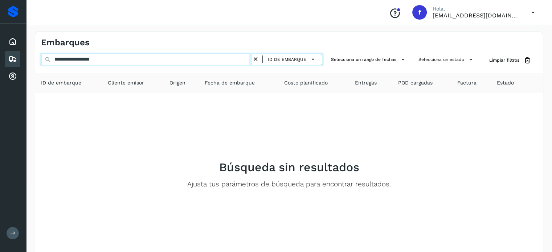
drag, startPoint x: 129, startPoint y: 62, endPoint x: 16, endPoint y: 67, distance: 113.3
click at [16, 67] on div "**********" at bounding box center [276, 145] width 552 height 291
paste input "text"
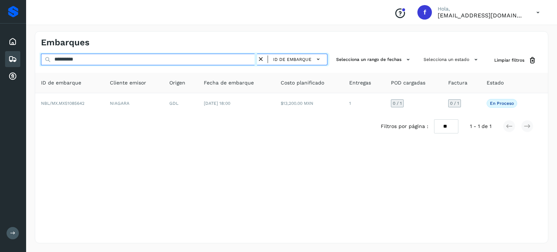
type input "**********"
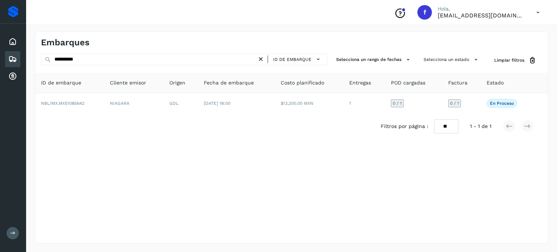
click at [181, 111] on td "GDL" at bounding box center [181, 103] width 34 height 20
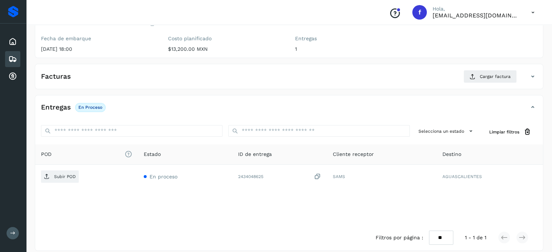
scroll to position [92, 0]
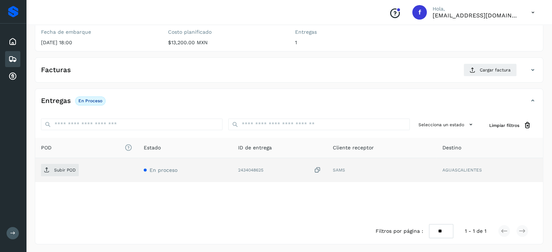
click at [315, 169] on icon at bounding box center [317, 170] width 7 height 8
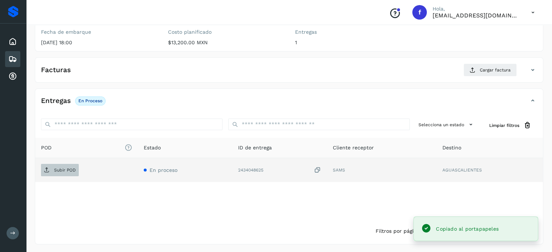
click at [57, 171] on p "Subir POD" at bounding box center [65, 170] width 22 height 5
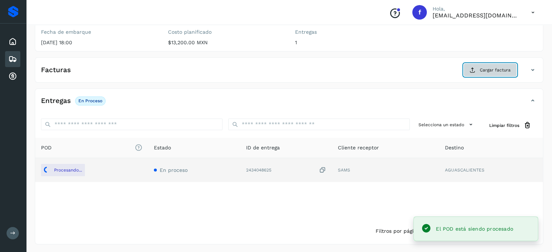
click at [477, 67] on button "Cargar factura" at bounding box center [489, 69] width 53 height 13
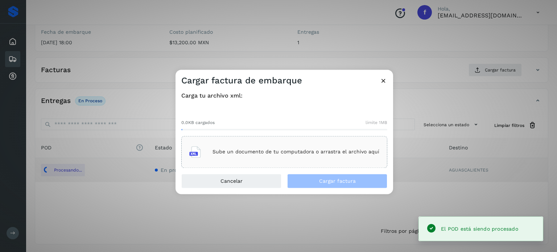
click at [269, 148] on div "Sube un documento de tu computadora o arrastra el archivo aquí" at bounding box center [284, 152] width 190 height 20
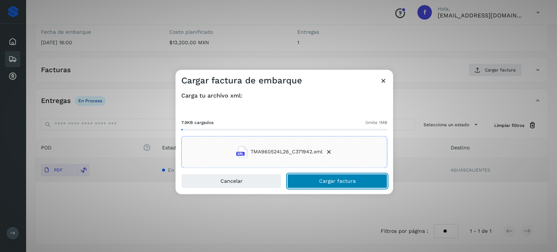
click at [308, 180] on button "Cargar factura" at bounding box center [337, 181] width 100 height 15
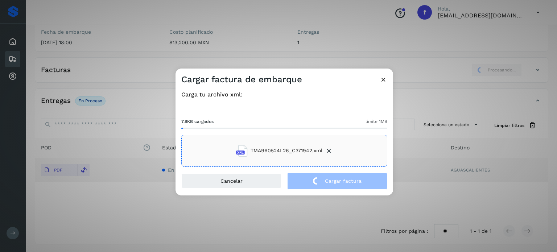
click at [123, 29] on div "Cargar factura de embarque Carga tu archivo xml: 7.9KB cargados límite 1MB TMA9…" at bounding box center [278, 126] width 557 height 252
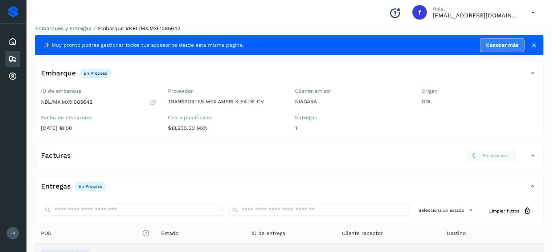
scroll to position [0, 0]
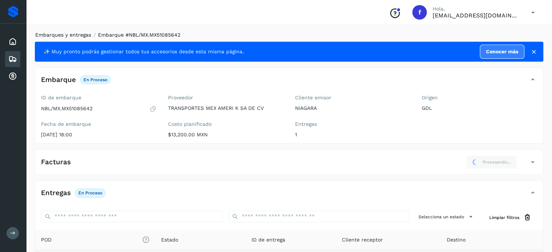
click at [71, 34] on link "Embarques y entregas" at bounding box center [63, 35] width 56 height 6
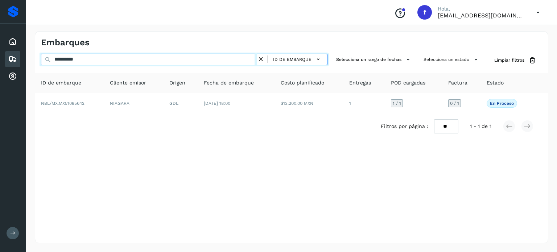
click at [77, 57] on input "**********" at bounding box center [149, 60] width 216 height 12
paste input "text"
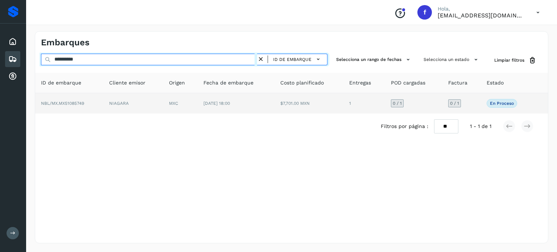
type input "**********"
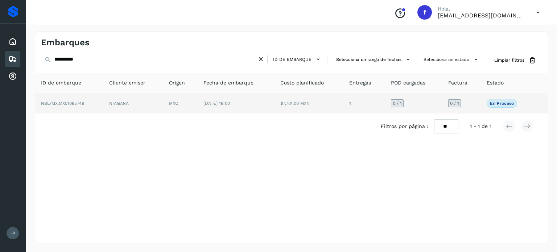
click at [226, 102] on span "[DATE] 18:00" at bounding box center [216, 103] width 26 height 5
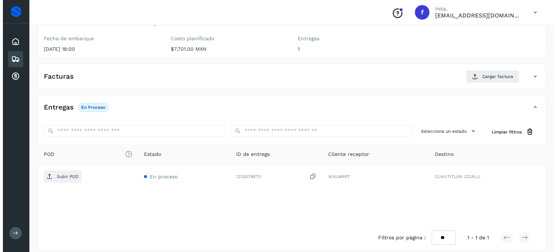
scroll to position [92, 0]
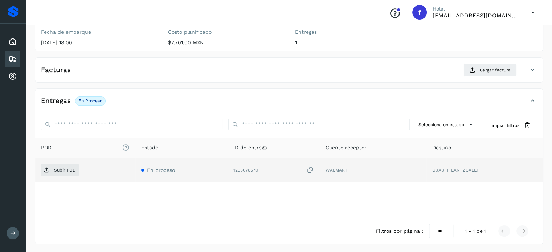
click at [310, 170] on icon at bounding box center [309, 170] width 7 height 8
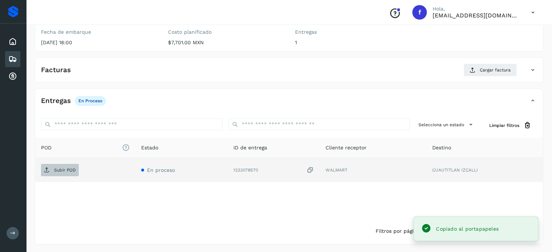
click at [68, 174] on span "Subir POD" at bounding box center [60, 170] width 38 height 12
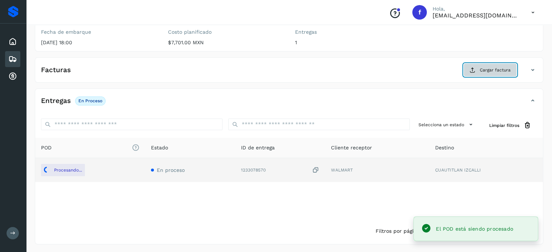
click at [474, 68] on icon at bounding box center [472, 70] width 6 height 6
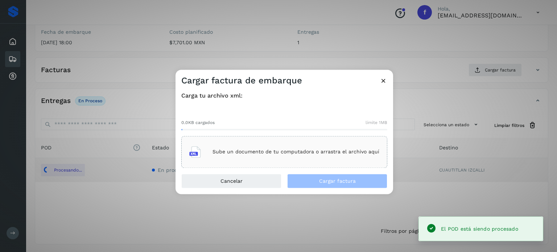
click at [257, 160] on div "Sube un documento de tu computadora o arrastra el archivo aquí" at bounding box center [284, 152] width 190 height 20
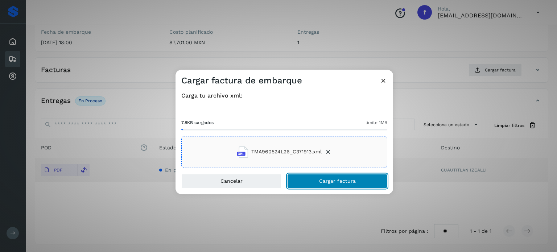
click at [320, 178] on span "Cargar factura" at bounding box center [337, 180] width 37 height 5
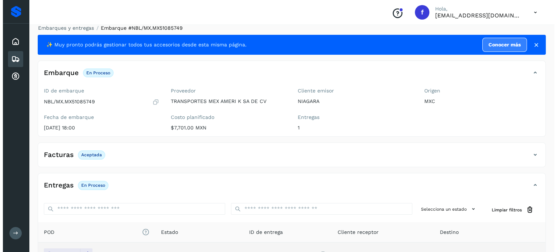
scroll to position [0, 0]
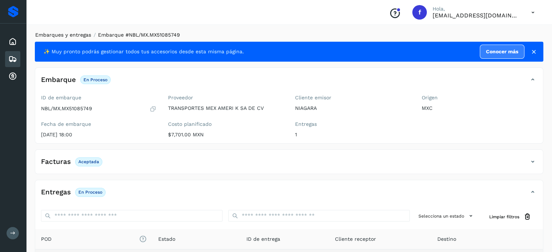
click at [62, 36] on link "Embarques y entregas" at bounding box center [63, 35] width 56 height 6
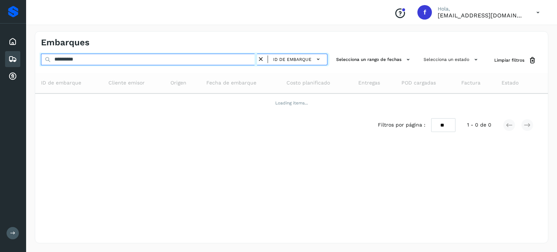
click at [79, 61] on input "**********" at bounding box center [149, 60] width 216 height 12
click at [80, 61] on input "**********" at bounding box center [149, 60] width 216 height 12
paste input "text"
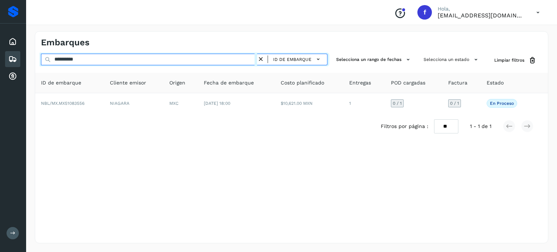
click at [80, 55] on input "**********" at bounding box center [149, 60] width 216 height 12
paste input "text"
drag, startPoint x: 67, startPoint y: 61, endPoint x: 20, endPoint y: 63, distance: 46.8
click at [20, 63] on div "**********" at bounding box center [278, 126] width 557 height 252
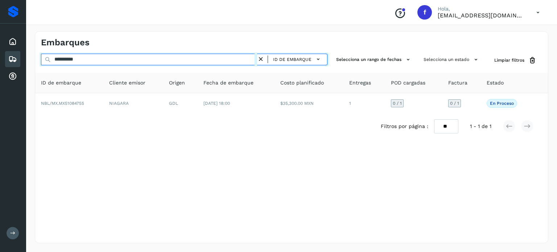
paste input "text"
click at [75, 59] on input "**********" at bounding box center [149, 60] width 216 height 12
paste input "text"
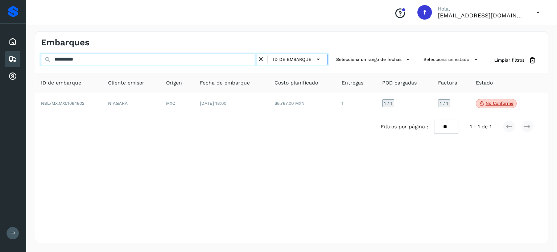
type input "**********"
